Goal: Find contact information: Obtain details needed to contact an individual or organization

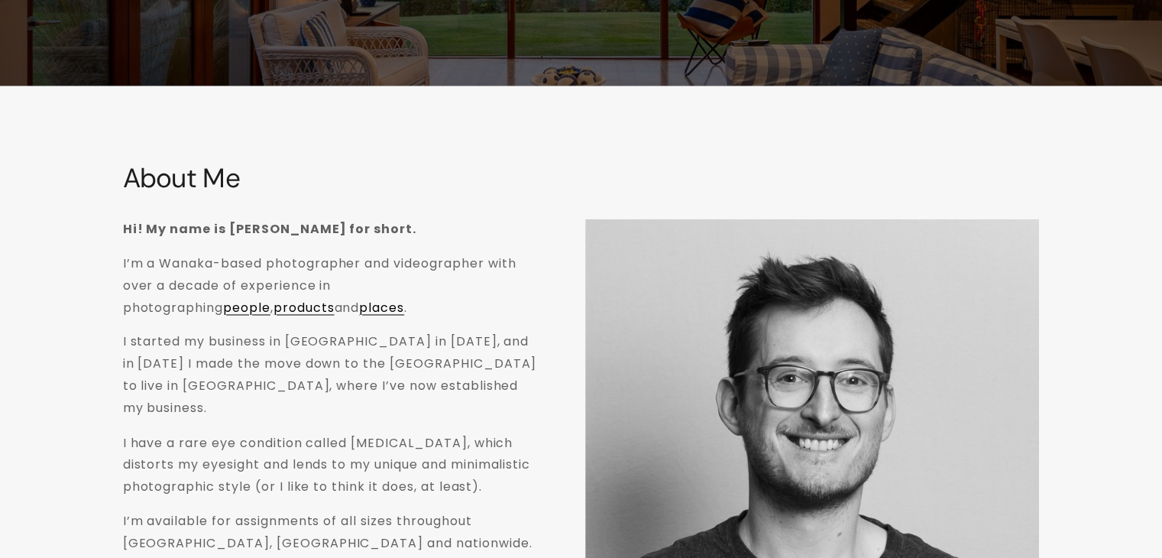
scroll to position [2478, 0]
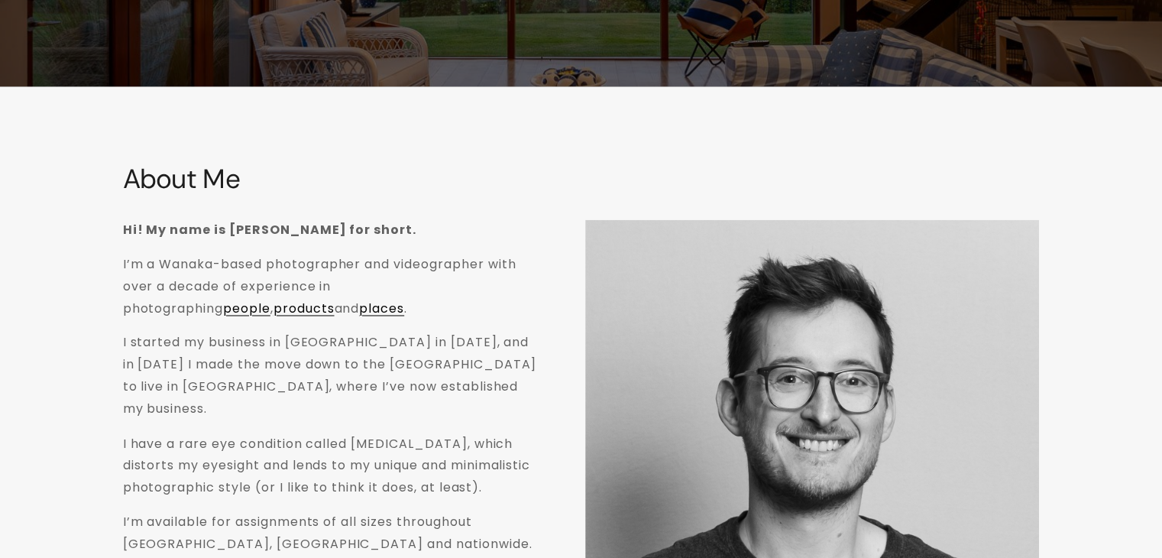
click at [272, 238] on strong "Hi! My name is [PERSON_NAME] for short." at bounding box center [269, 230] width 293 height 18
copy strong "Sampford"
click at [183, 266] on p "I’m a Wanaka-based photographer and videographer with over a decade of experien…" at bounding box center [331, 287] width 416 height 66
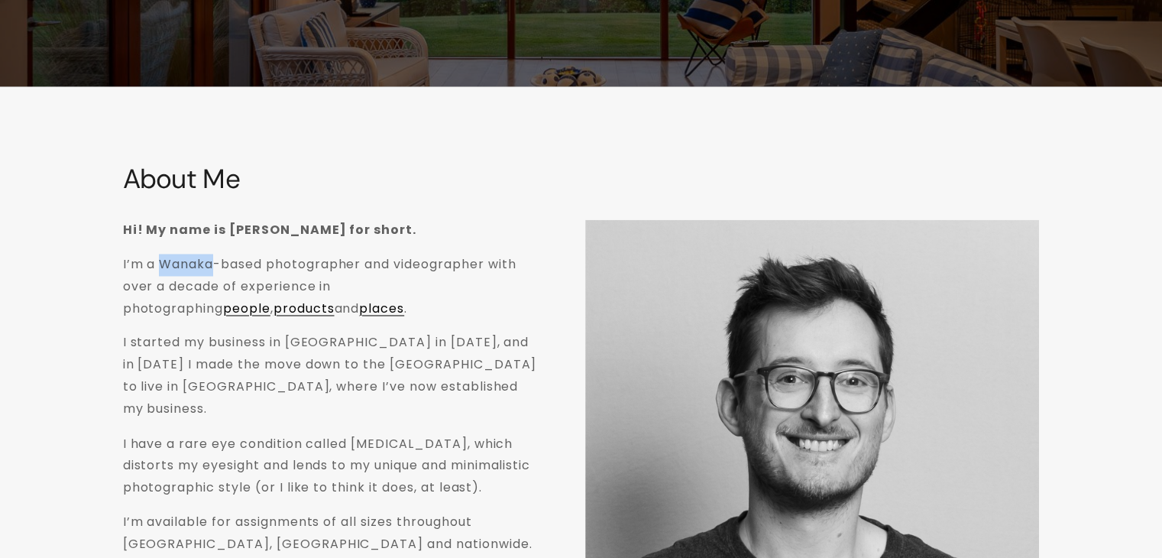
copy p "Wanaka"
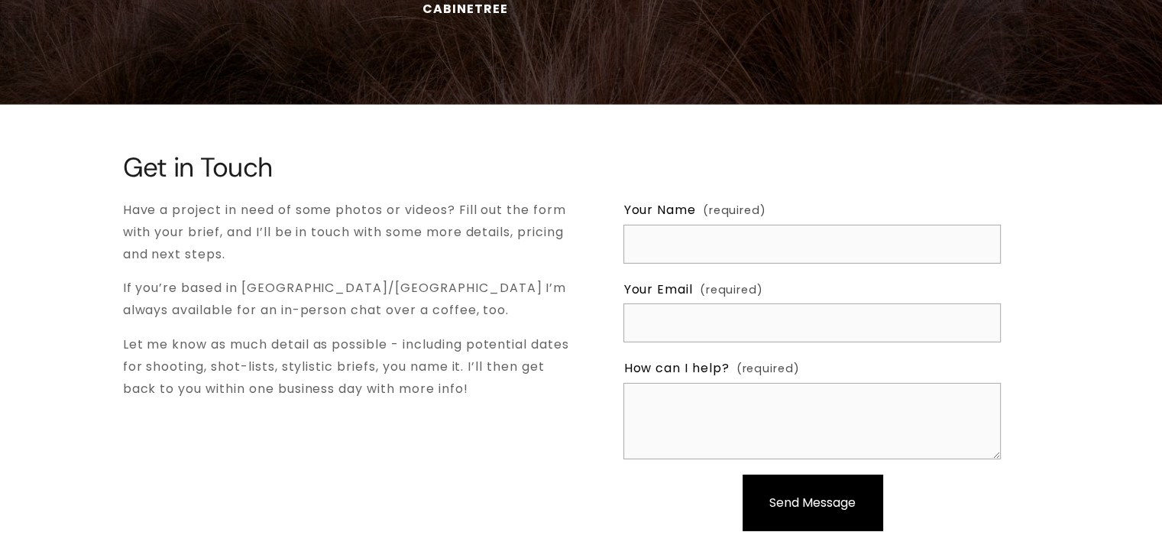
scroll to position [5172, 0]
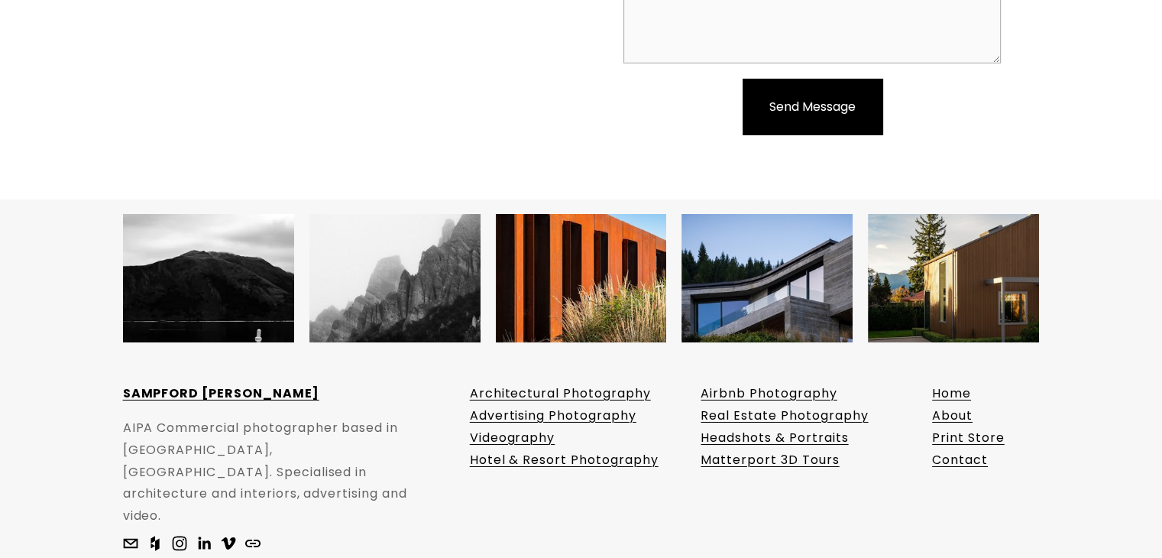
copy p "[PERSON_NAME]"
drag, startPoint x: 351, startPoint y: 533, endPoint x: 447, endPoint y: 528, distance: 96.4
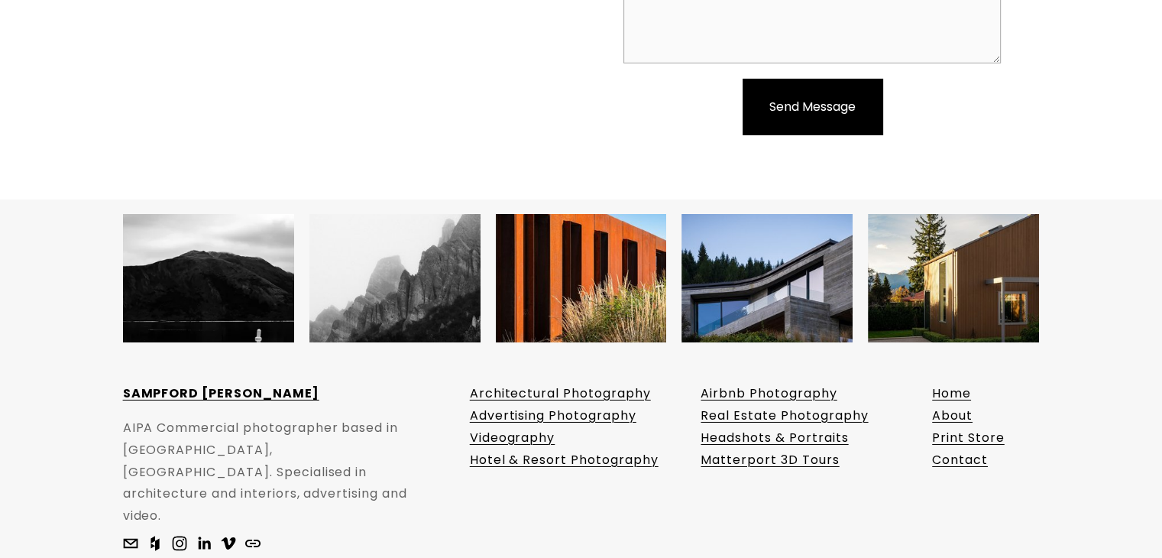
click at [205, 536] on use "Sampford Cathie" at bounding box center [204, 542] width 12 height 12
click at [199, 536] on use "Sampford Cathie" at bounding box center [204, 542] width 12 height 12
